Goal: Check status

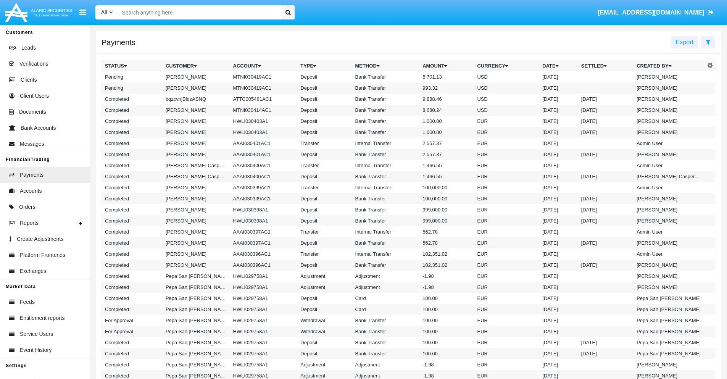
click at [708, 42] on icon at bounding box center [707, 42] width 5 height 6
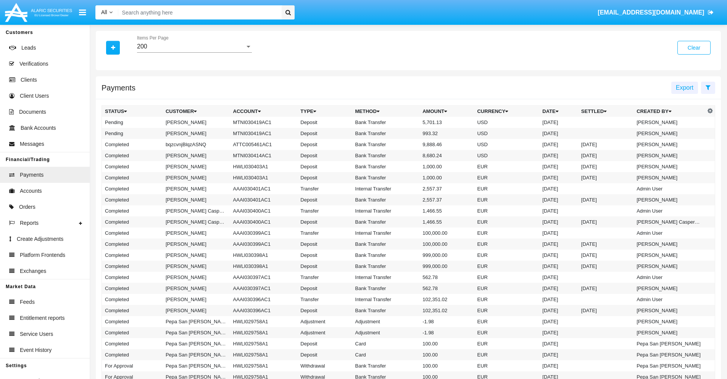
click at [194, 47] on div "200" at bounding box center [191, 46] width 108 height 7
click at [194, 52] on span "10" at bounding box center [194, 52] width 115 height 18
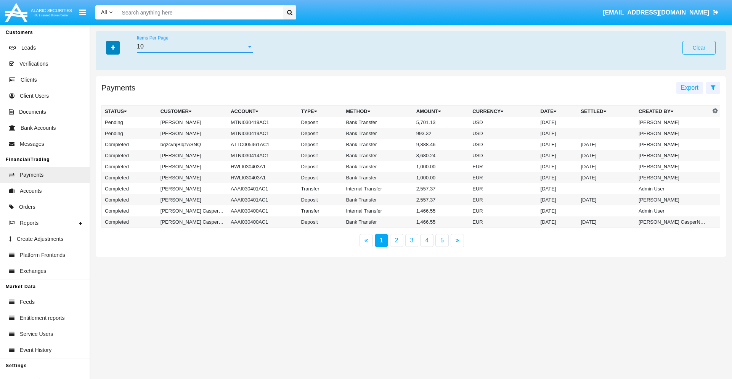
click at [113, 47] on icon "button" at bounding box center [113, 47] width 4 height 5
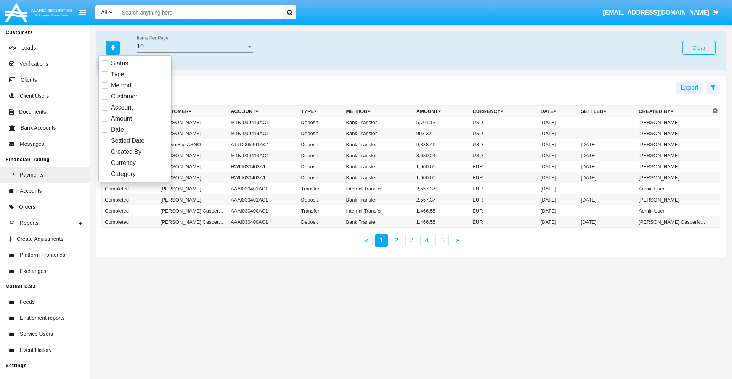
click at [119, 63] on span "Status" at bounding box center [119, 63] width 17 height 9
click at [105, 66] on input "Status" at bounding box center [105, 66] width 0 height 0
checkbox input "true"
click at [113, 47] on icon "button" at bounding box center [113, 47] width 4 height 5
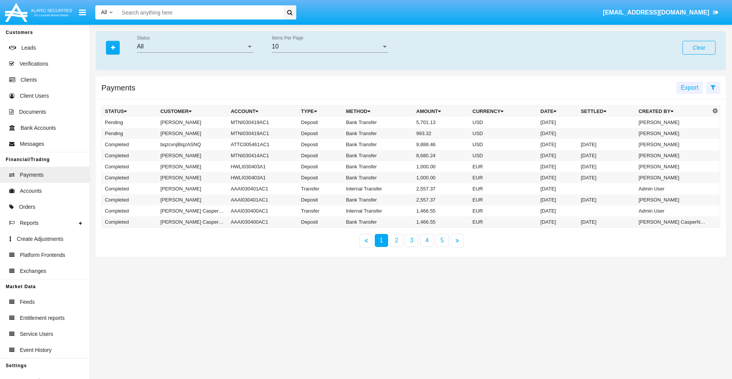
click at [195, 47] on div "All" at bounding box center [191, 46] width 109 height 7
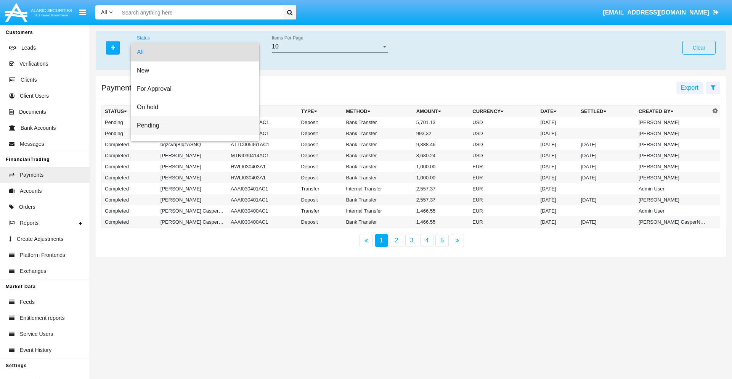
click at [192, 125] on span "Pending" at bounding box center [195, 125] width 116 height 18
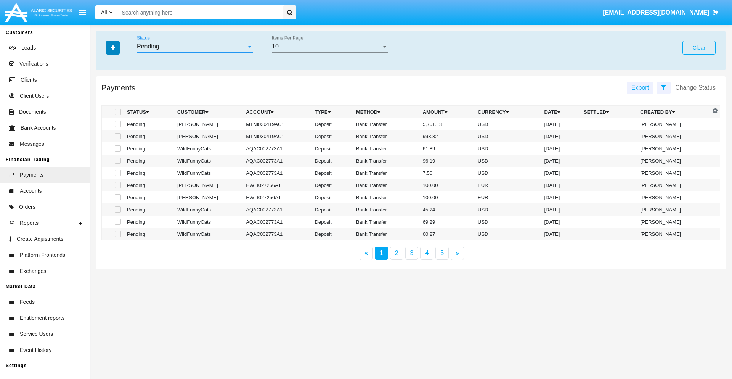
click at [113, 47] on icon "button" at bounding box center [113, 47] width 4 height 5
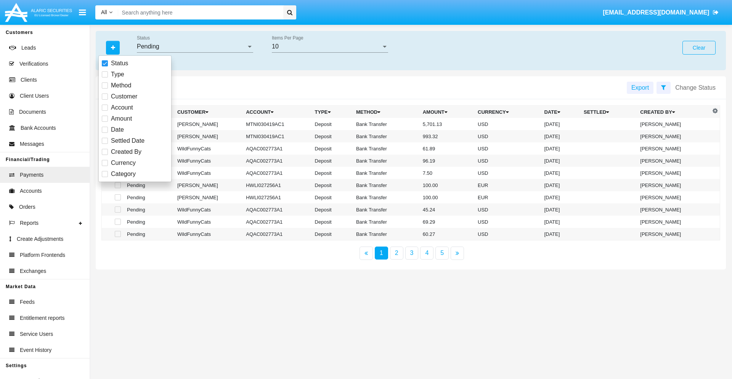
click at [121, 85] on span "Method" at bounding box center [121, 85] width 20 height 9
click at [105, 88] on input "Method" at bounding box center [105, 88] width 0 height 0
checkbox input "true"
click at [113, 47] on icon "button" at bounding box center [113, 47] width 4 height 5
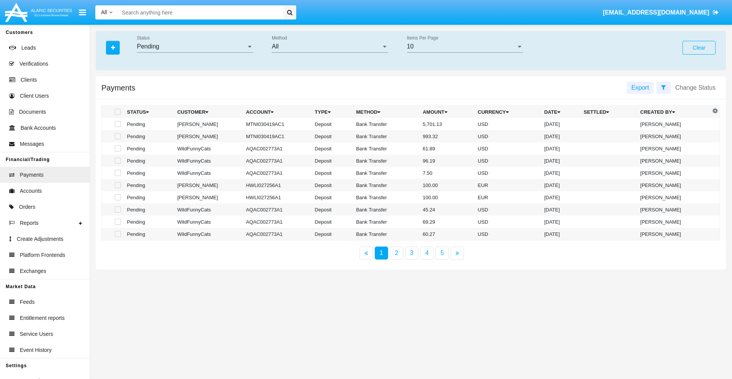
click at [330, 47] on div "All" at bounding box center [326, 46] width 109 height 7
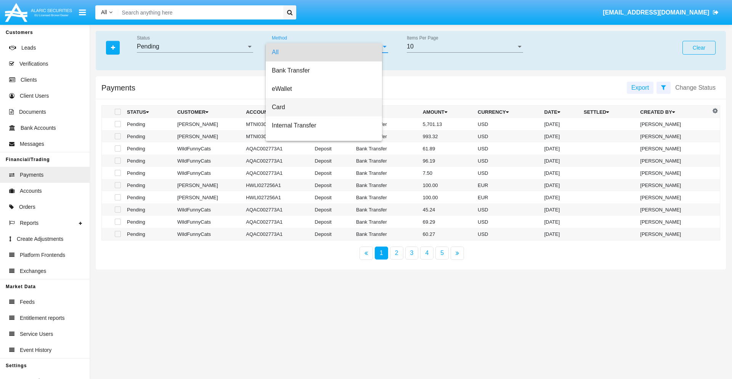
click at [327, 107] on span "Card" at bounding box center [324, 107] width 104 height 18
